Goal: Check status: Check status

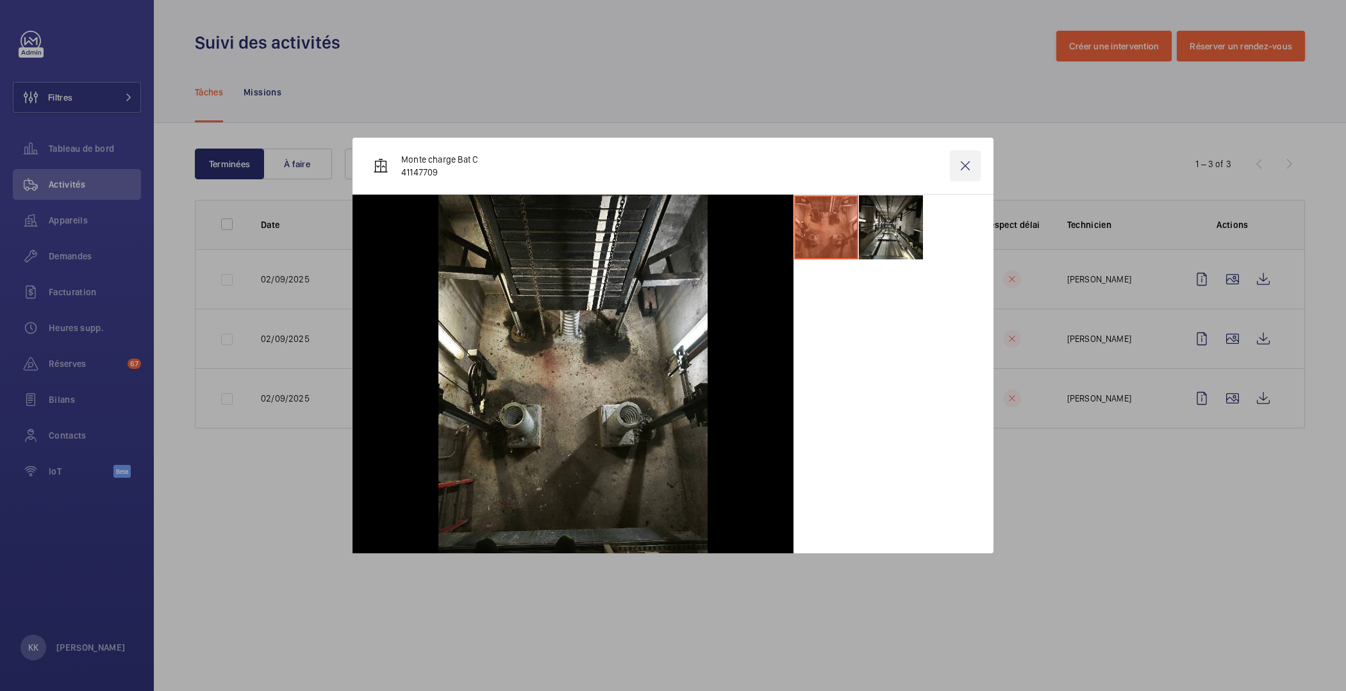
click at [962, 166] on wm-front-icon-button at bounding box center [965, 166] width 31 height 31
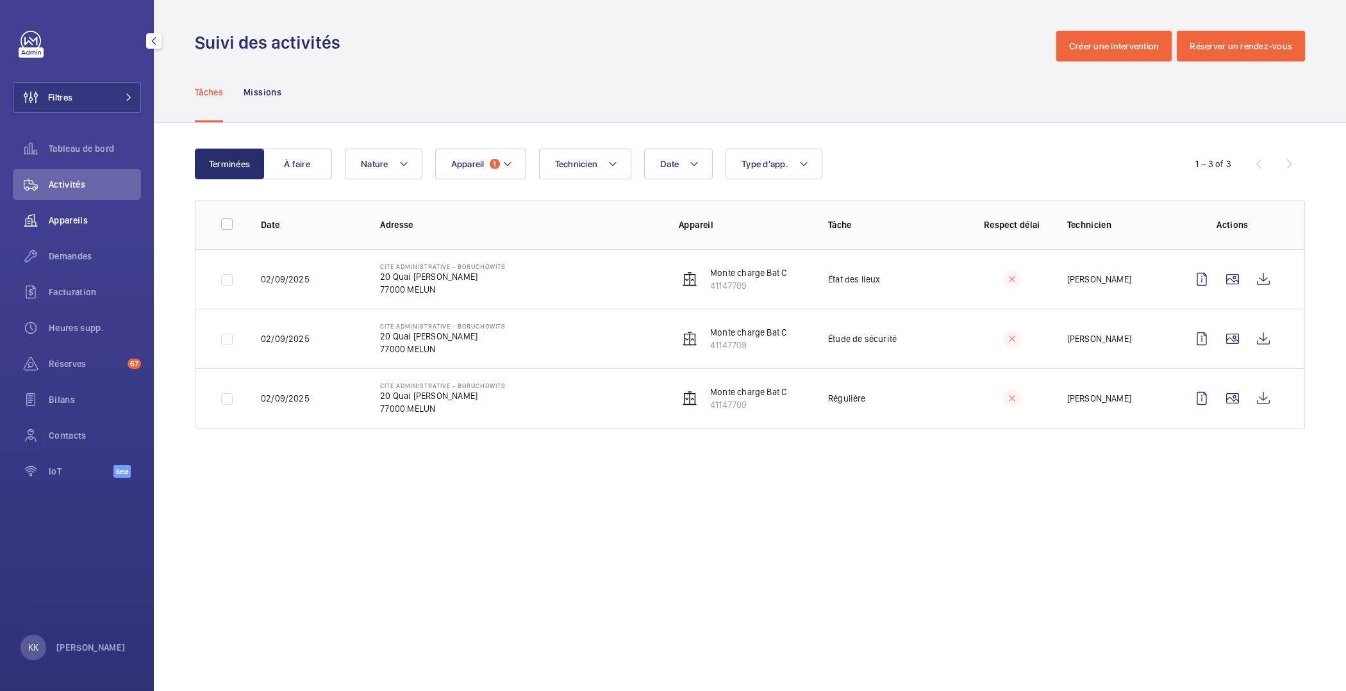
click at [46, 220] on wm-front-icon-button at bounding box center [31, 220] width 36 height 31
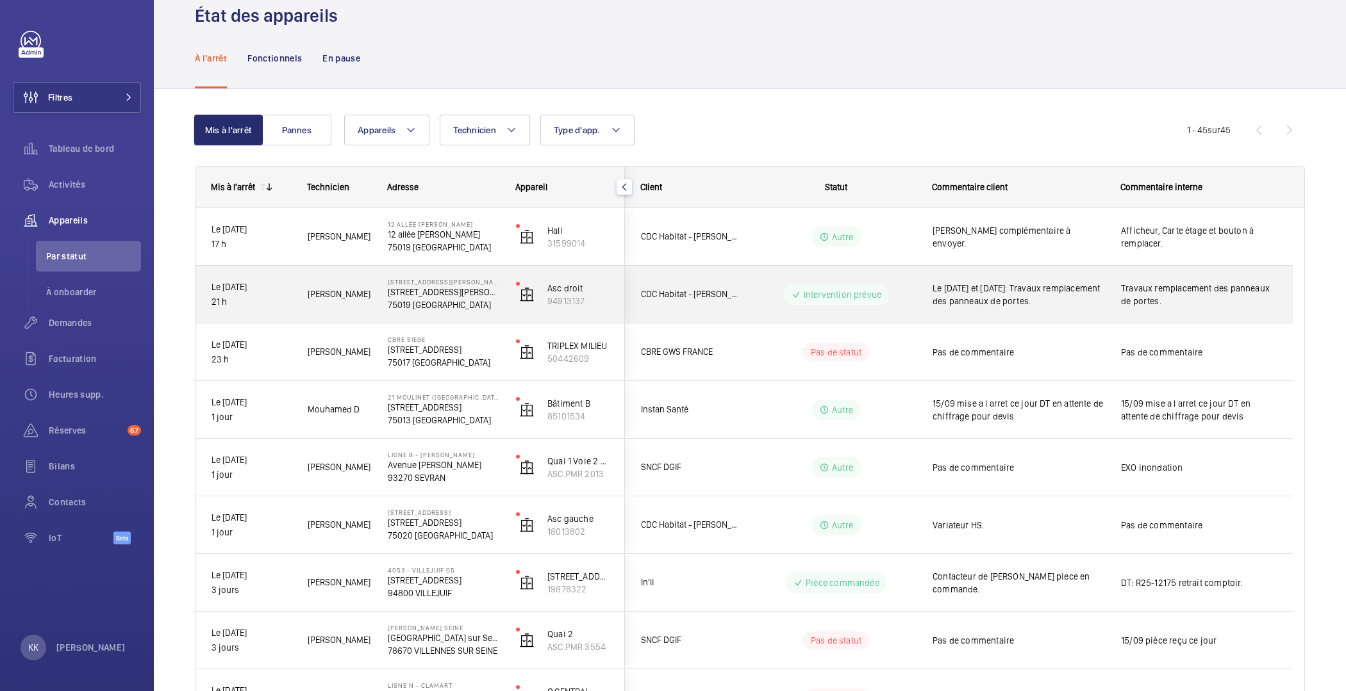
scroll to position [4, 0]
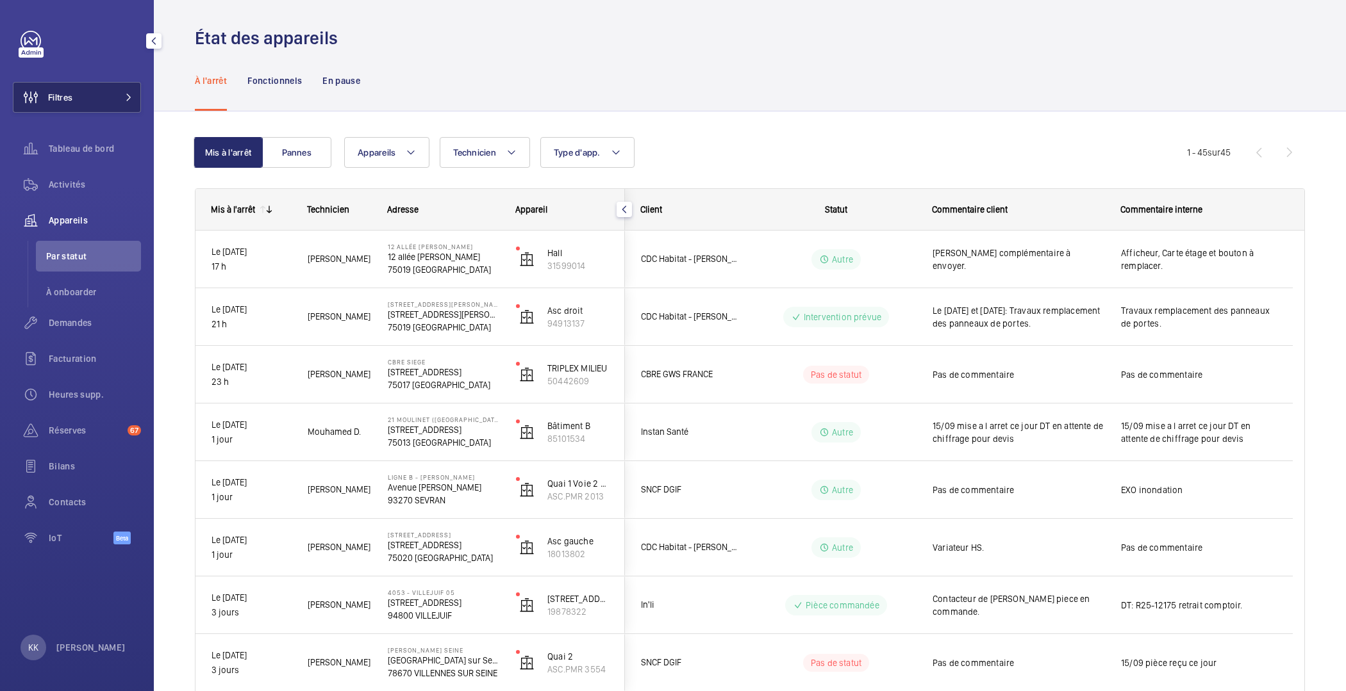
click at [52, 99] on span "Filtres" at bounding box center [60, 97] width 24 height 13
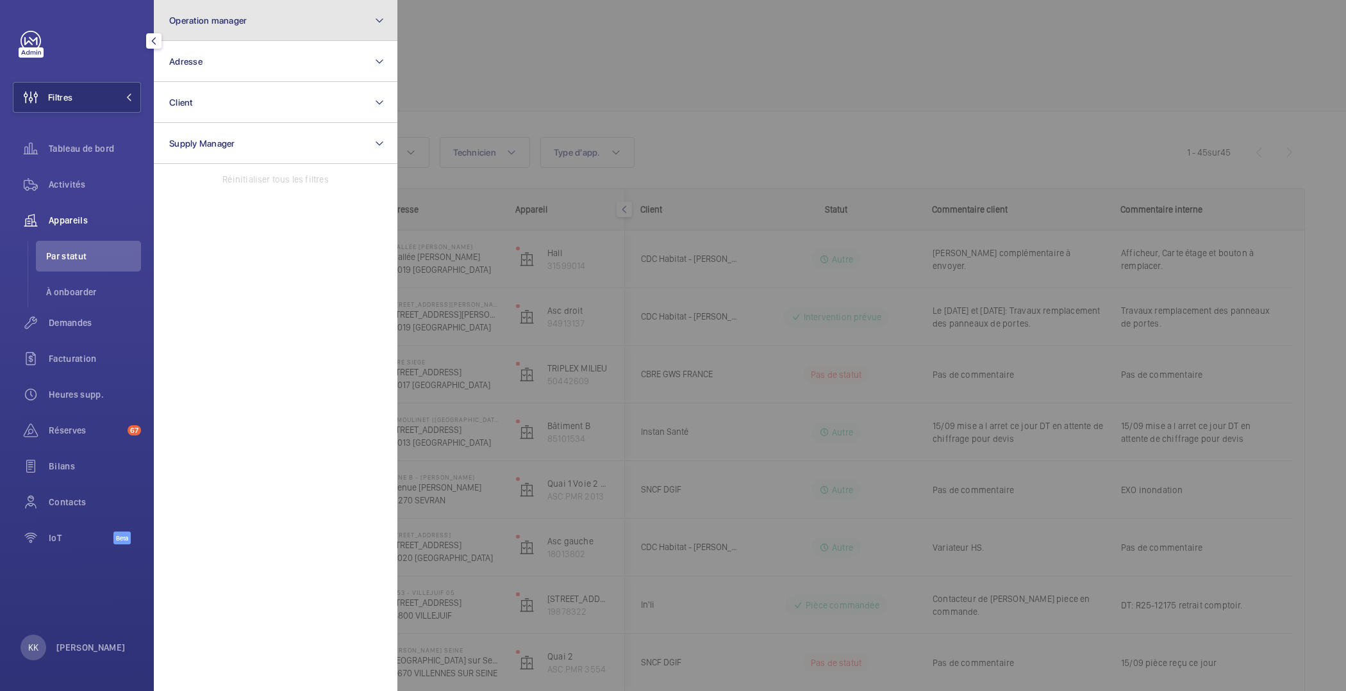
click at [265, 4] on button "Operation manager" at bounding box center [276, 20] width 244 height 41
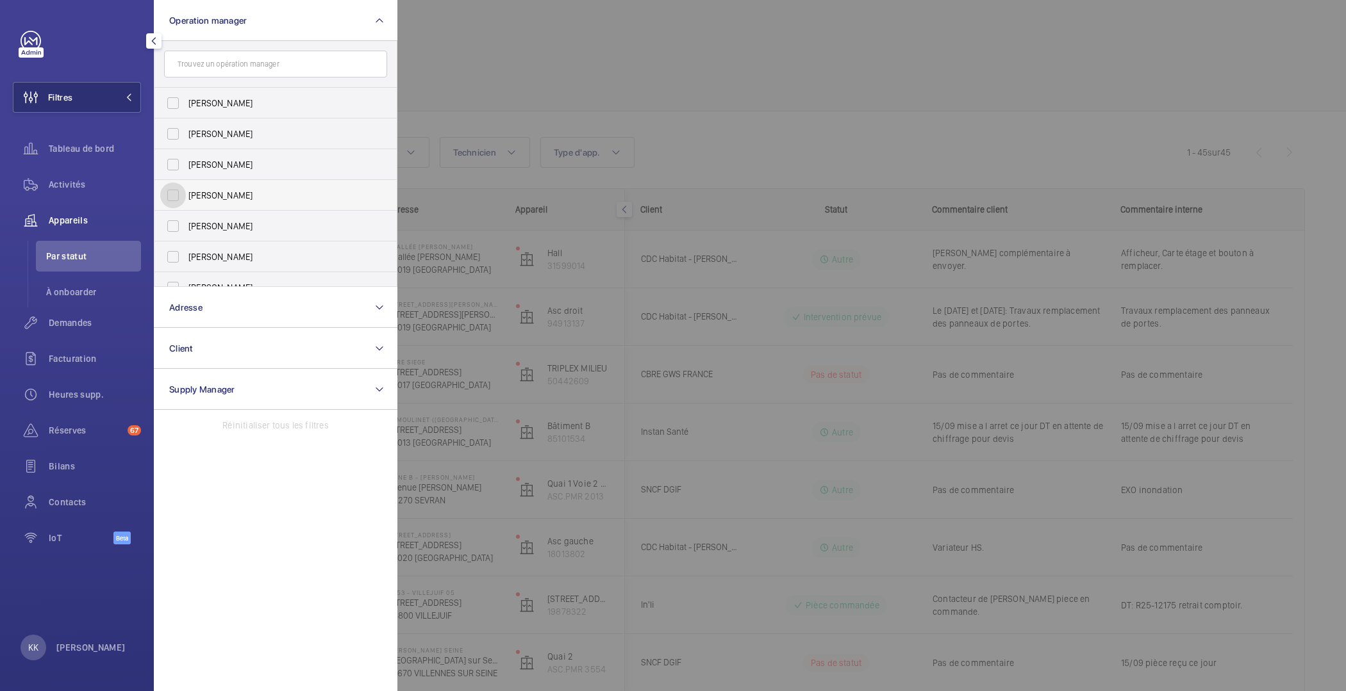
click at [172, 191] on input "[PERSON_NAME]" at bounding box center [173, 196] width 26 height 26
checkbox input "true"
click at [582, 95] on div at bounding box center [1070, 345] width 1346 height 691
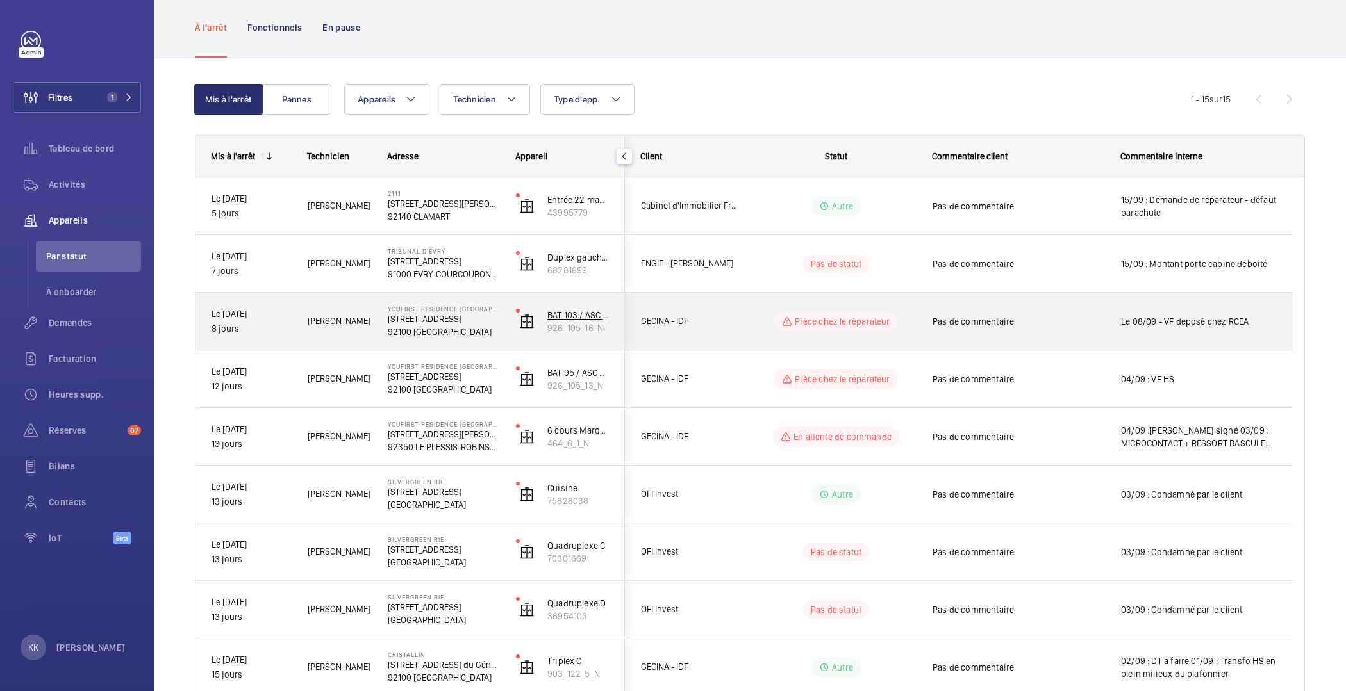
scroll to position [56, 0]
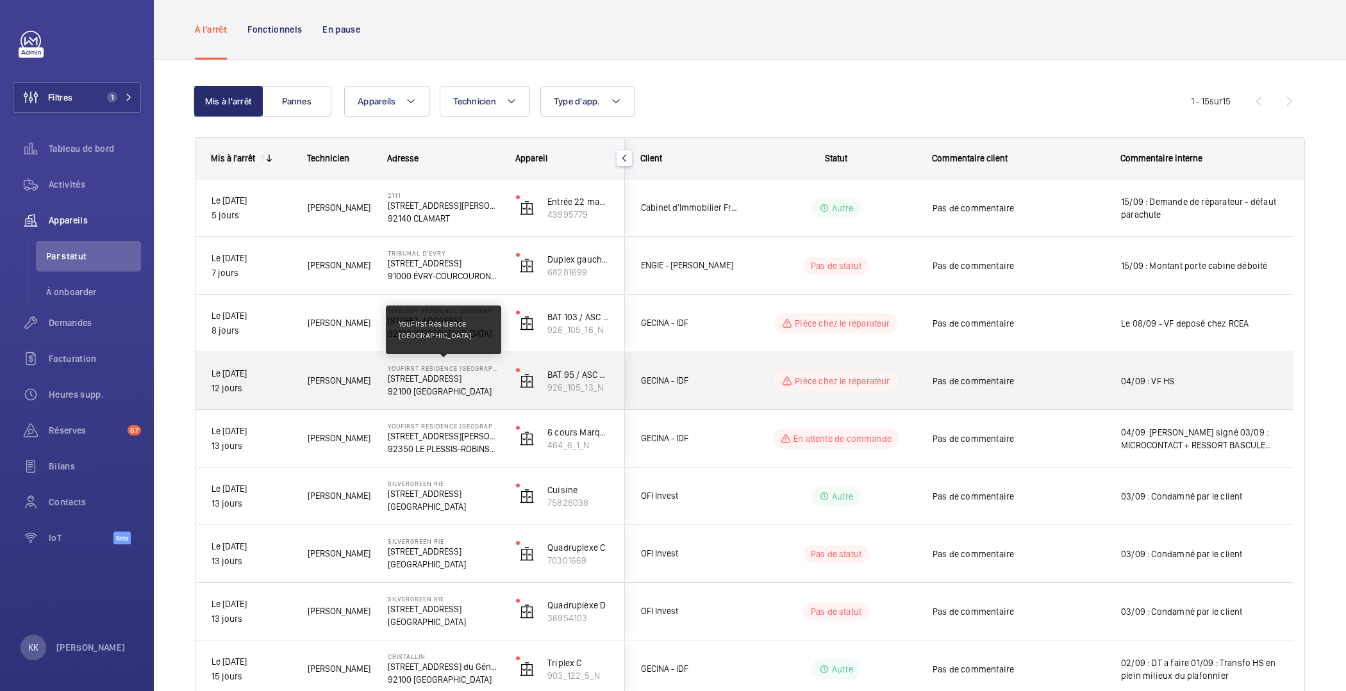
click at [415, 368] on p "YouFirst Residence [GEOGRAPHIC_DATA]" at bounding box center [443, 369] width 111 height 8
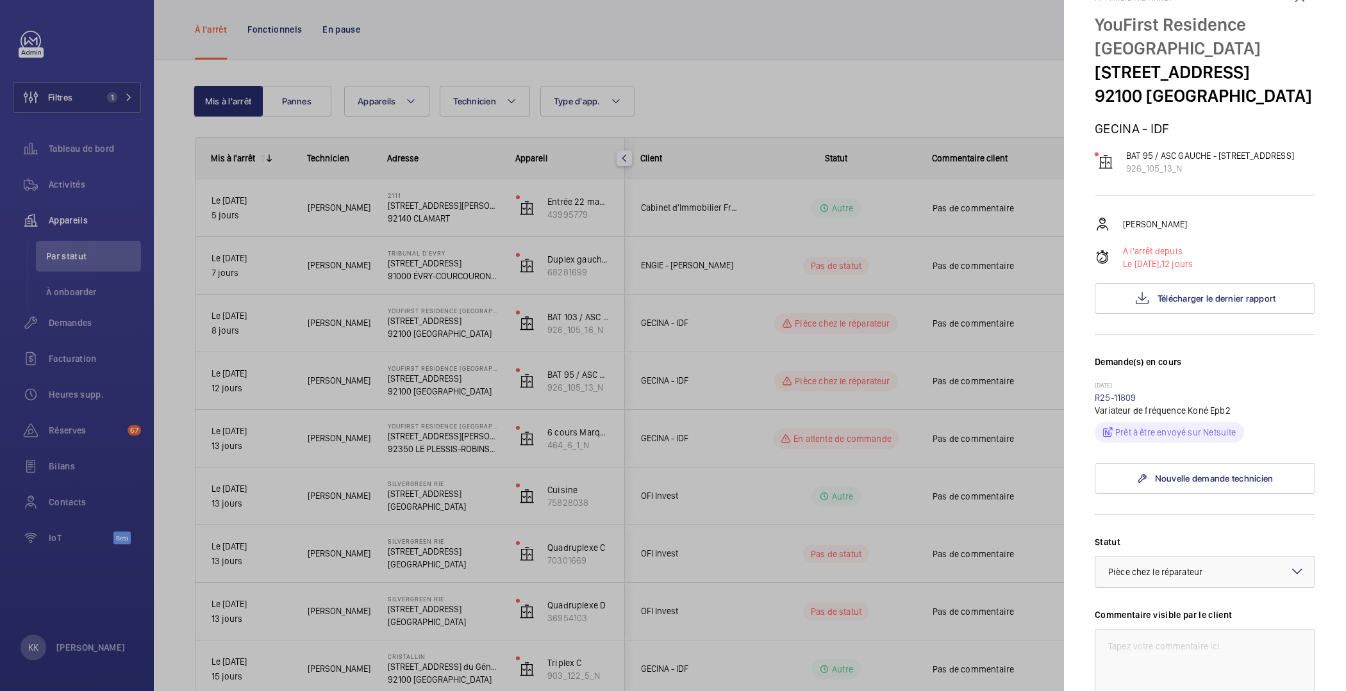
scroll to position [38, 0]
click at [1020, 379] on div at bounding box center [673, 345] width 1346 height 691
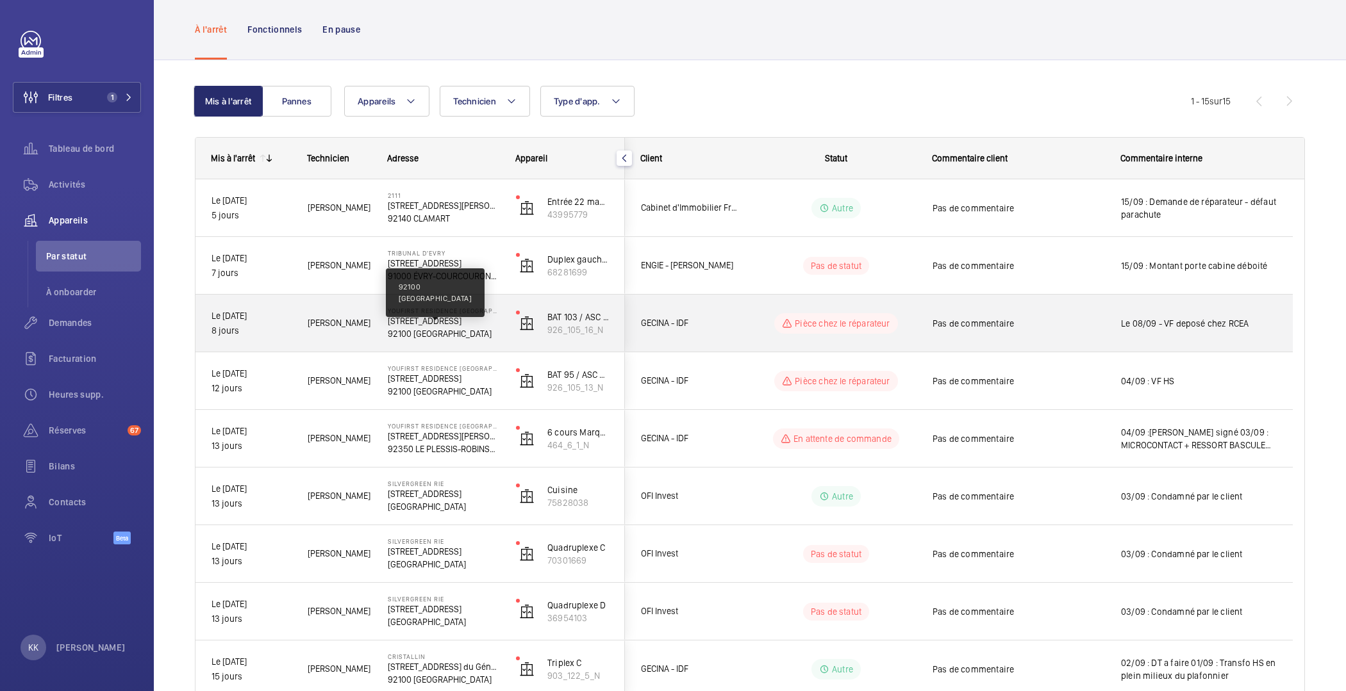
click at [446, 329] on p "92100 [GEOGRAPHIC_DATA]" at bounding box center [443, 333] width 111 height 13
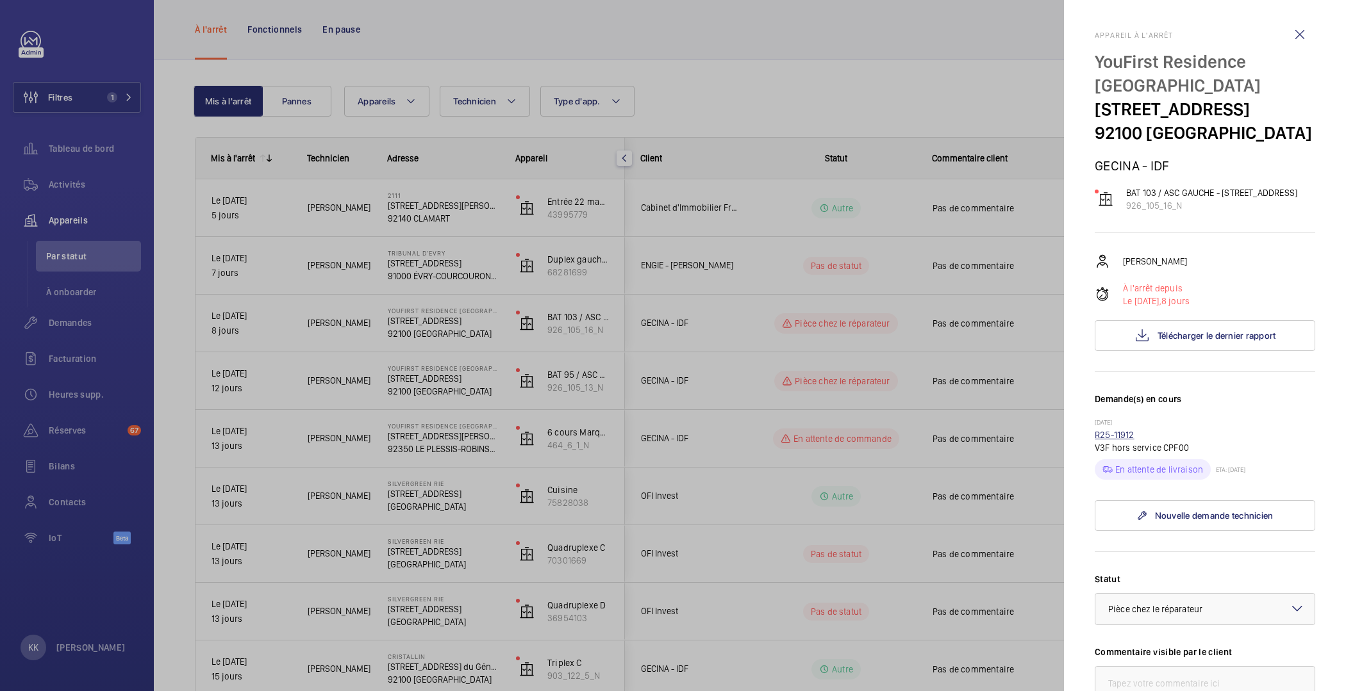
click at [1121, 440] on link "R25-11912" at bounding box center [1114, 435] width 40 height 10
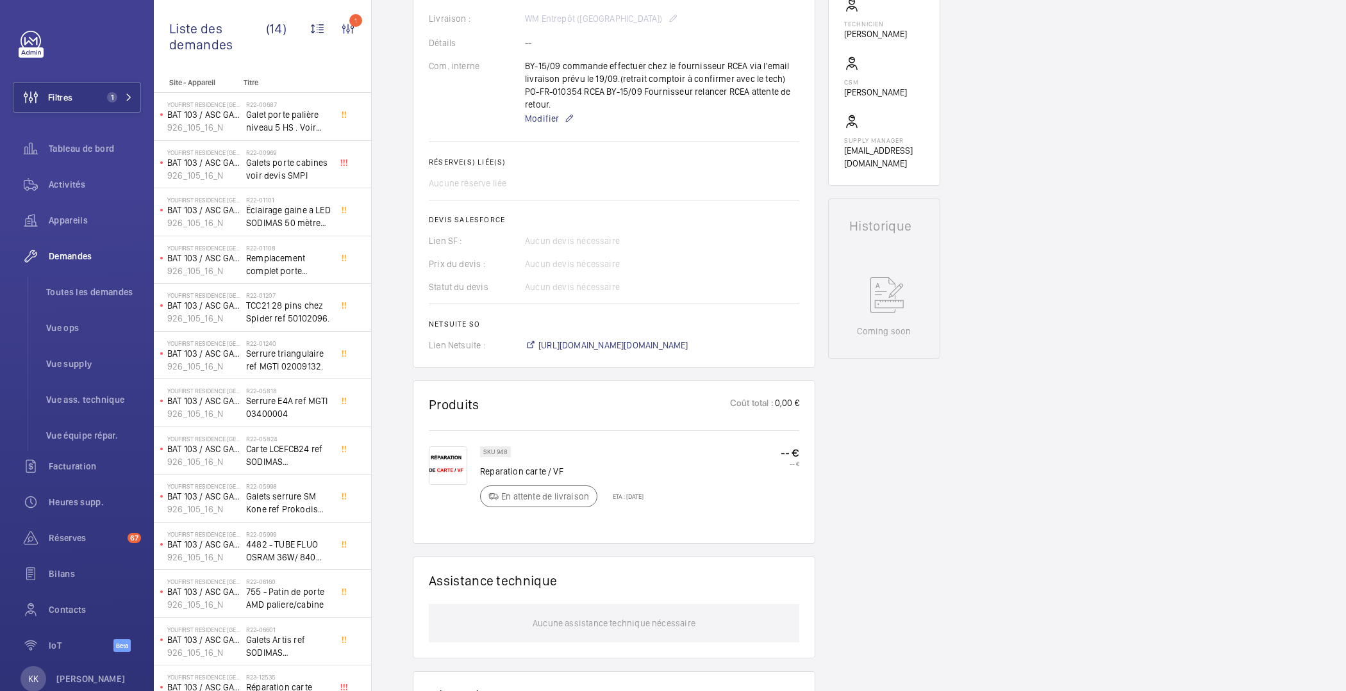
scroll to position [409, 0]
click at [519, 509] on div "SKU 948 Reparation carte / VF En attente de livraison ETA : 19 sept. 2025" at bounding box center [561, 483] width 163 height 69
click at [616, 496] on p "ETA : 19 sept. 2025" at bounding box center [624, 499] width 38 height 8
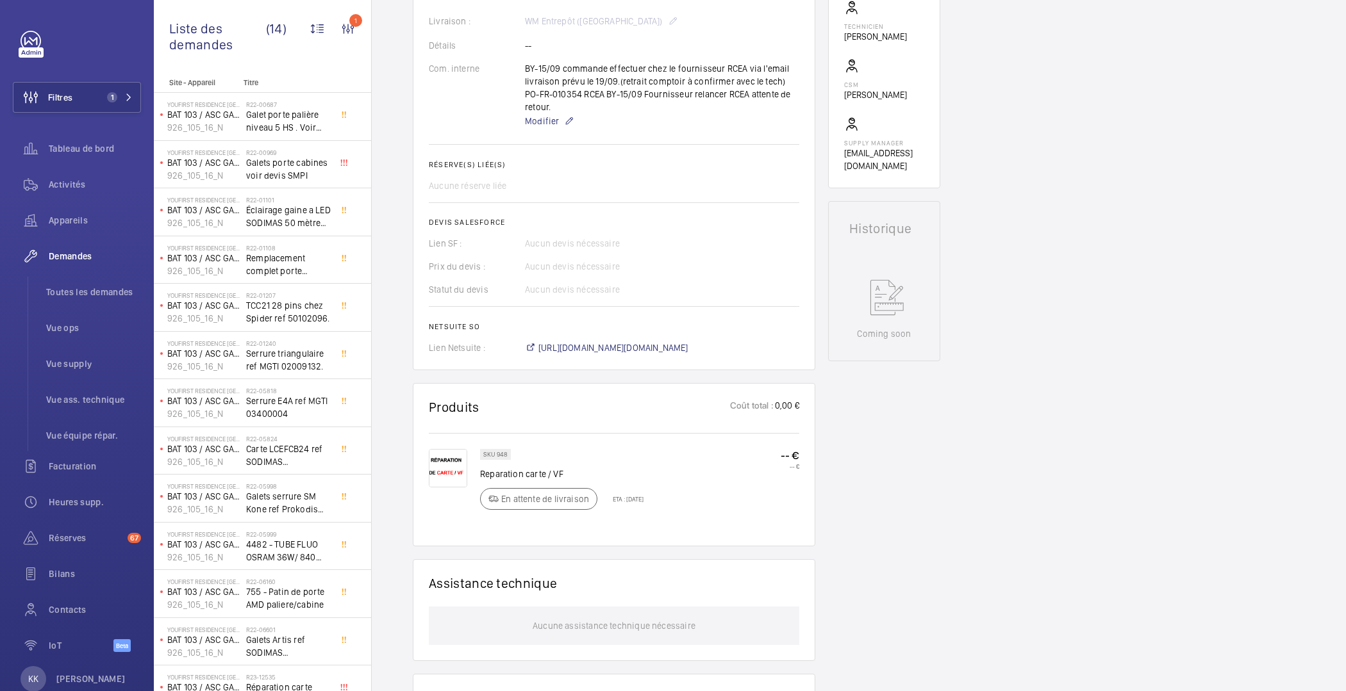
click at [672, 472] on div "SKU 948 Reparation carte / VF En attente de livraison ETA : 19 sept. 2025 -- € …" at bounding box center [639, 483] width 319 height 69
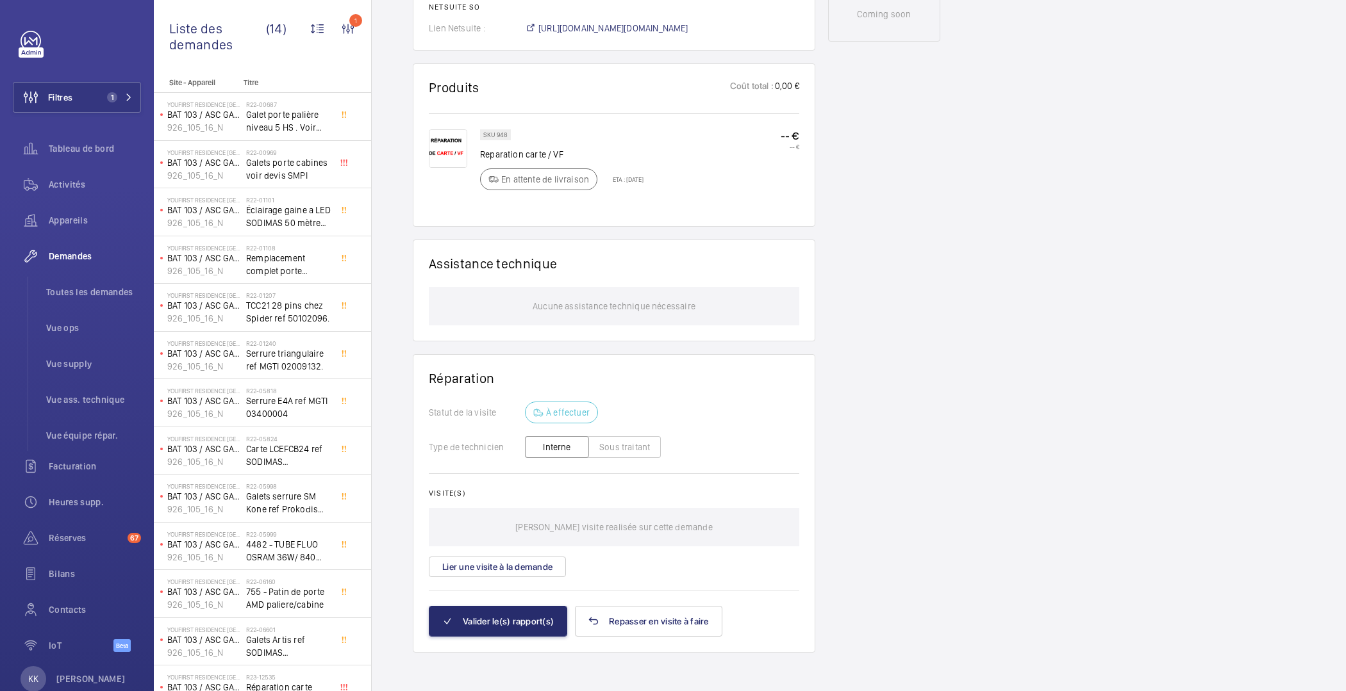
scroll to position [0, 0]
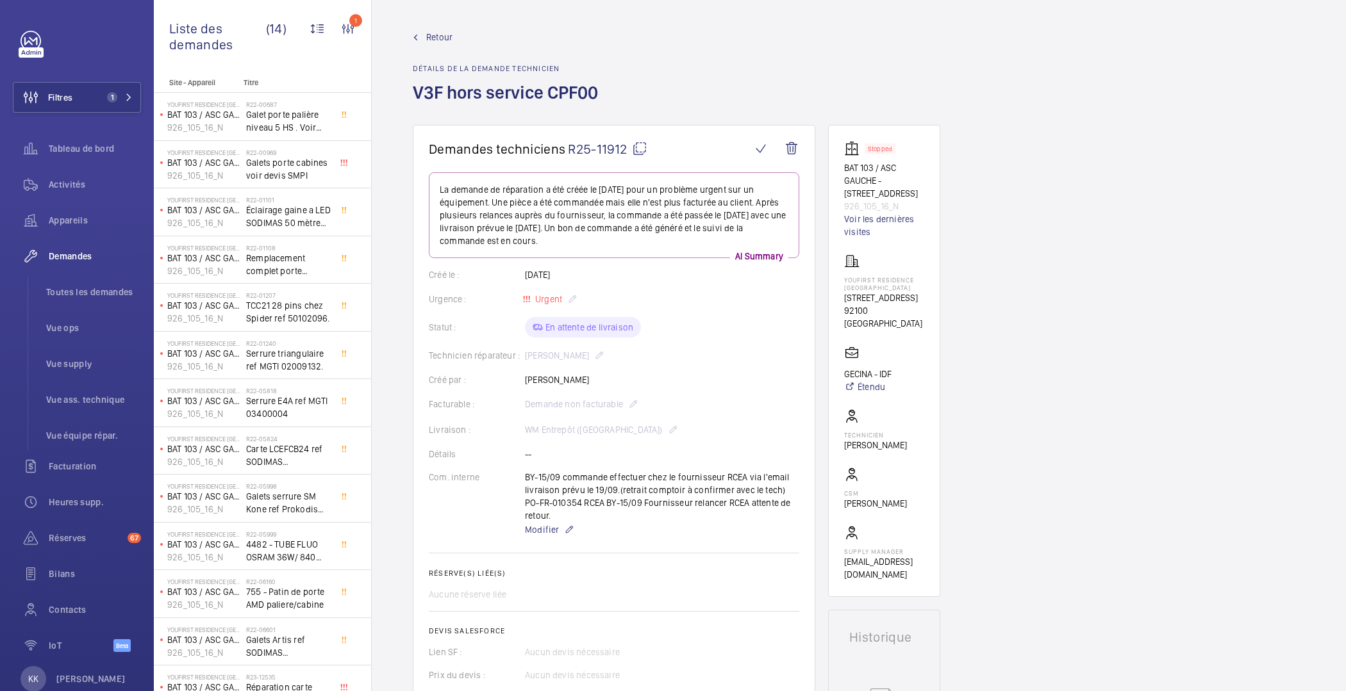
click at [434, 38] on span "Retour" at bounding box center [439, 37] width 26 height 13
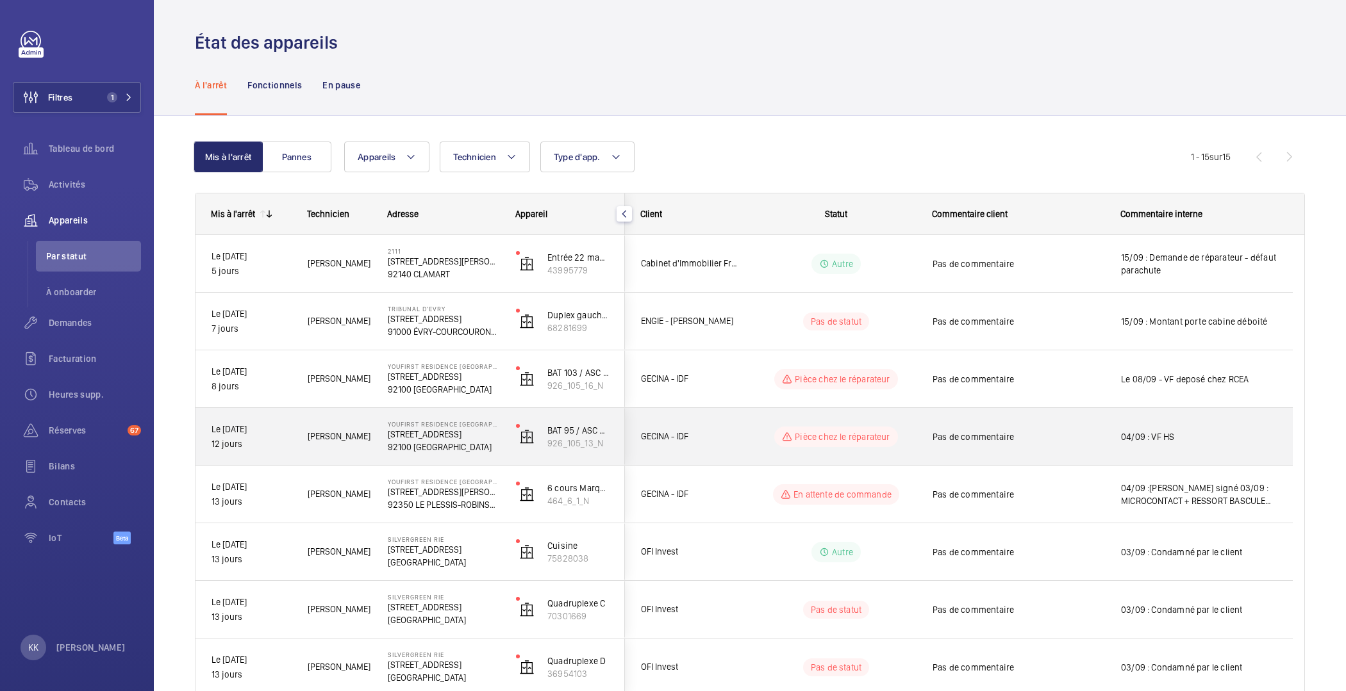
click at [415, 458] on div "YouFirst Residence Boulogne Sèvres 105 Rue de Sevres 92100 BOULOGNE-BILLANCOURT" at bounding box center [435, 437] width 127 height 58
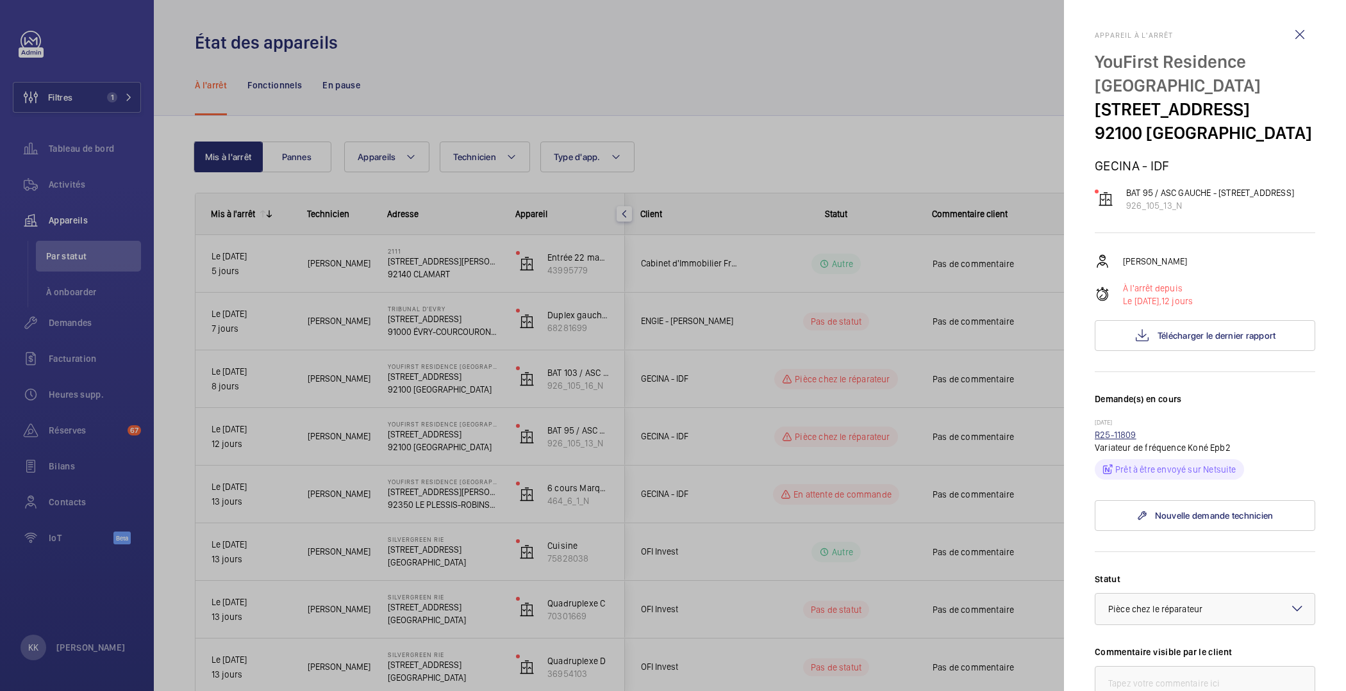
click at [1122, 440] on link "R25-11809" at bounding box center [1115, 435] width 42 height 10
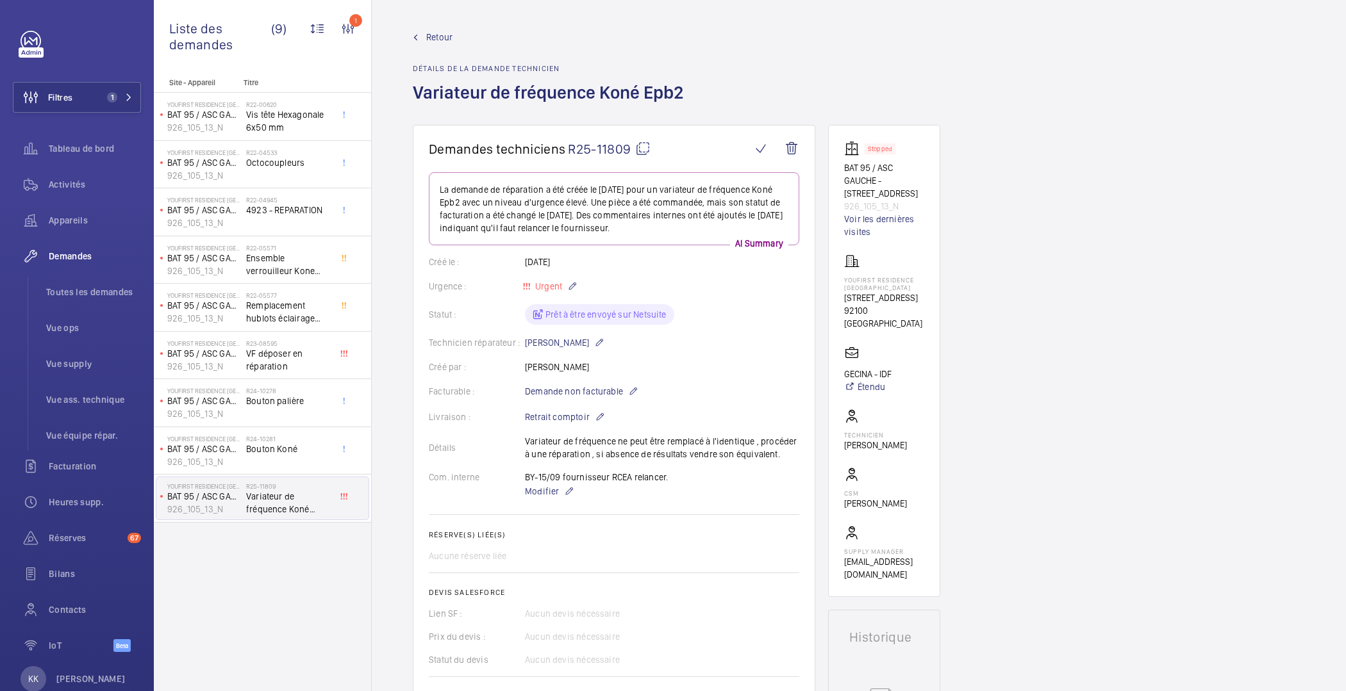
click at [431, 37] on span "Retour" at bounding box center [439, 37] width 26 height 13
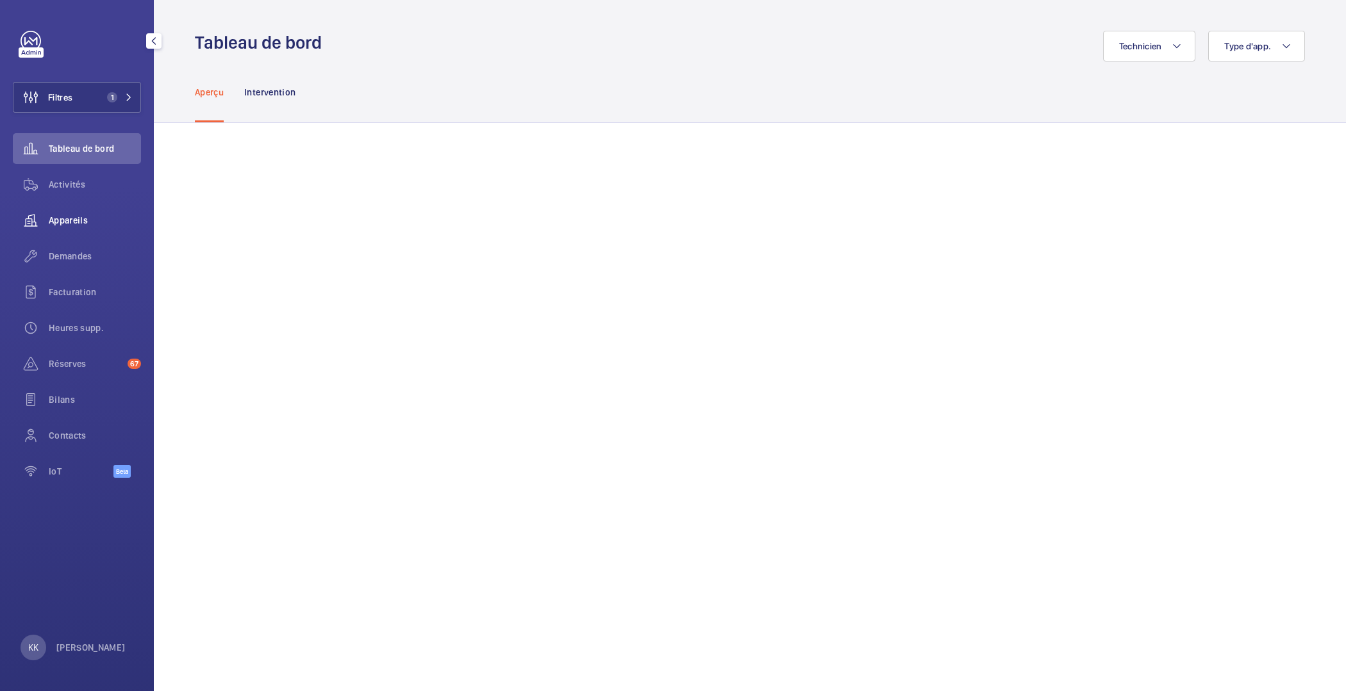
click at [72, 225] on span "Appareils" at bounding box center [95, 220] width 92 height 13
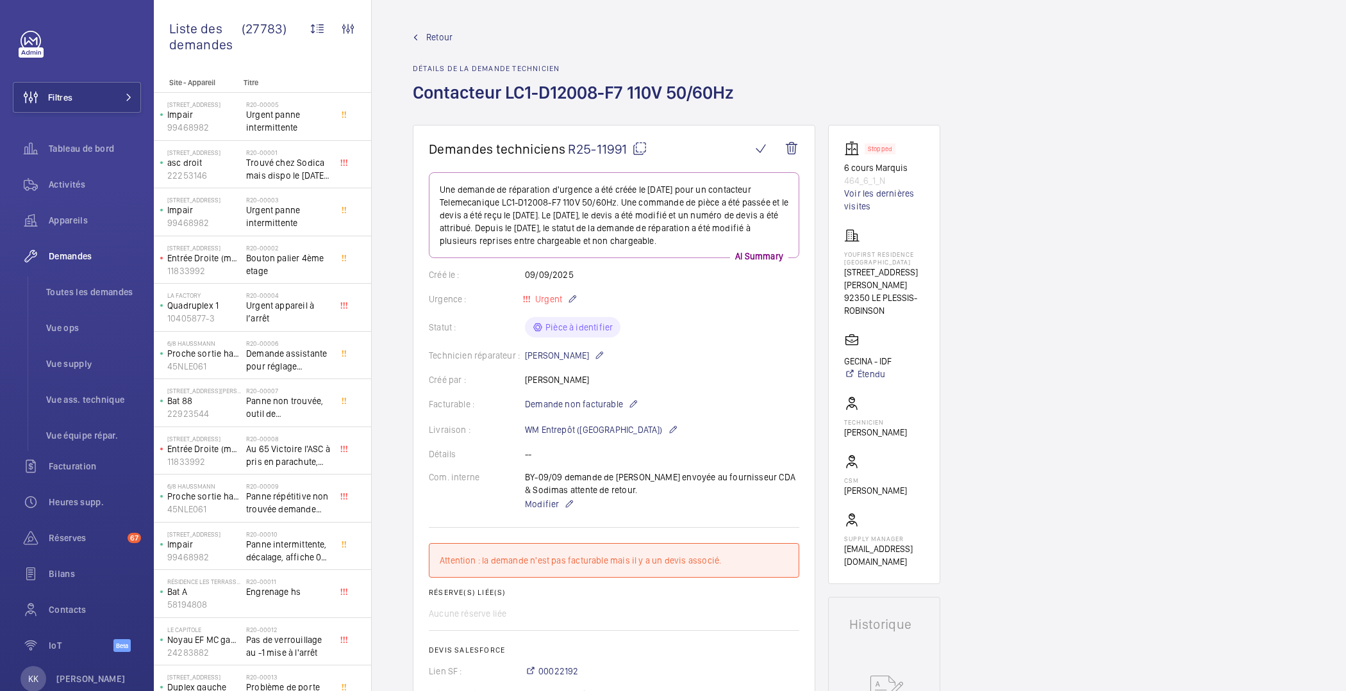
click at [435, 35] on span "Retour" at bounding box center [439, 37] width 26 height 13
